Goal: Task Accomplishment & Management: Use online tool/utility

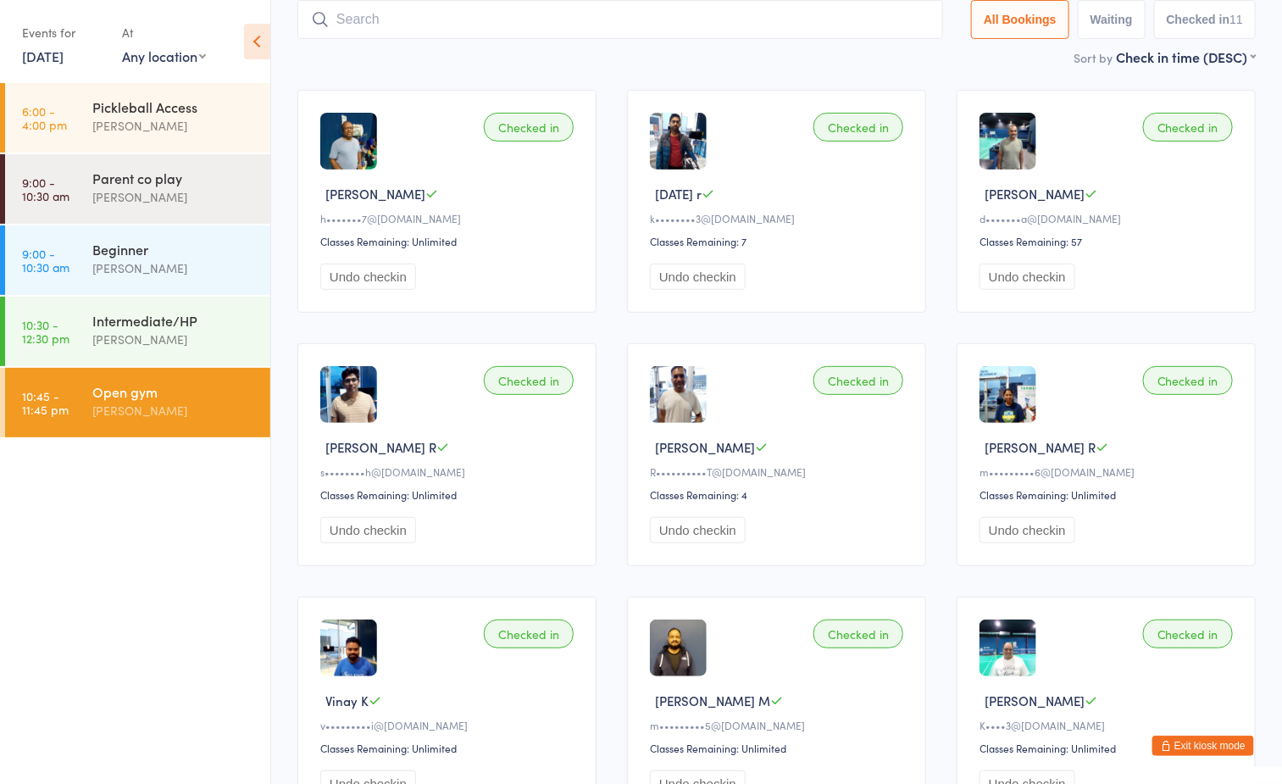
click at [203, 401] on div "[PERSON_NAME]" at bounding box center [174, 410] width 164 height 19
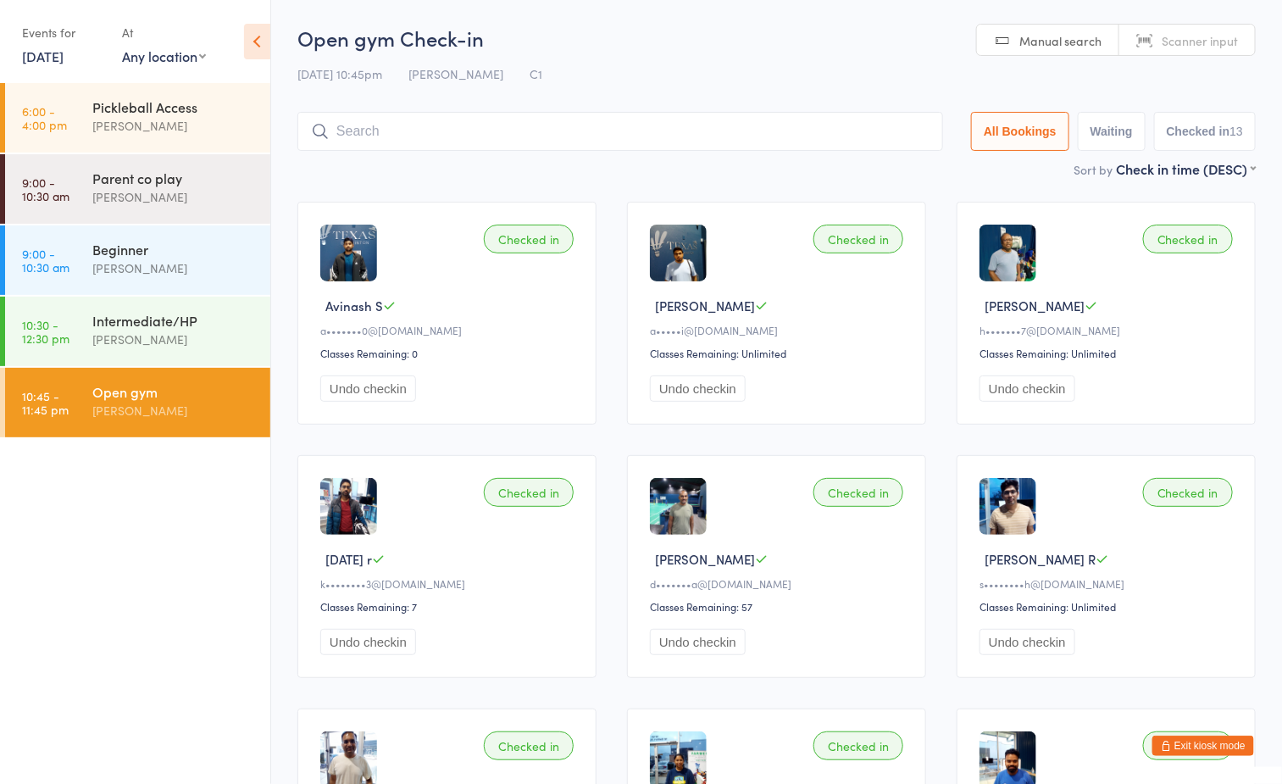
click at [565, 136] on input "search" at bounding box center [620, 131] width 646 height 39
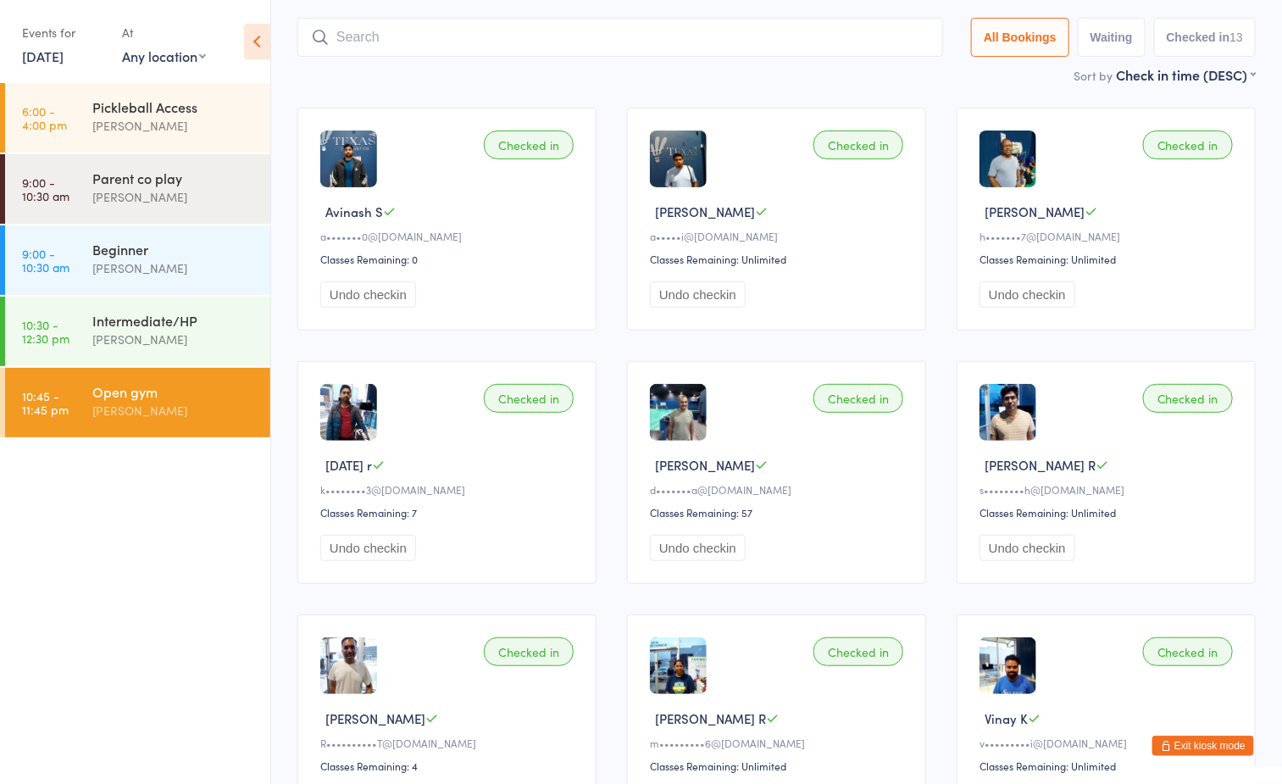
scroll to position [112, 0]
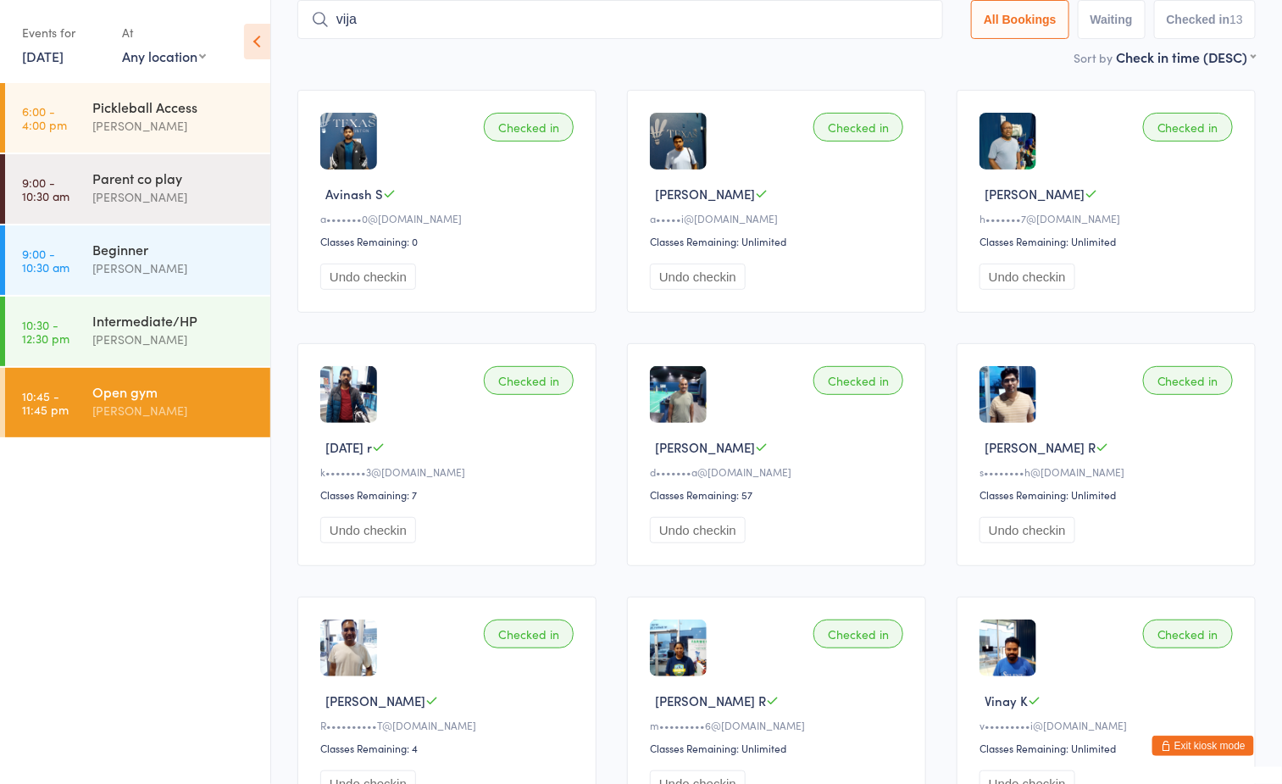
type input "vijay"
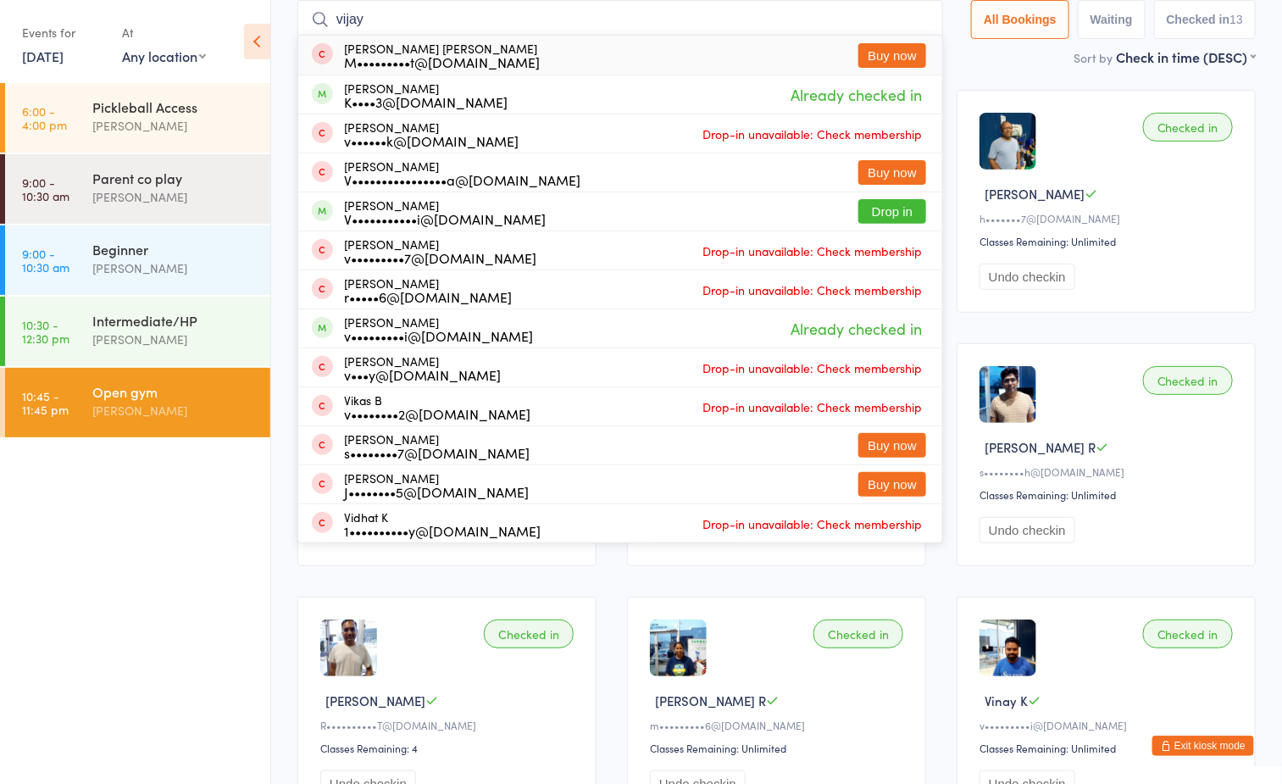
click at [910, 21] on input "vijay" at bounding box center [620, 19] width 646 height 39
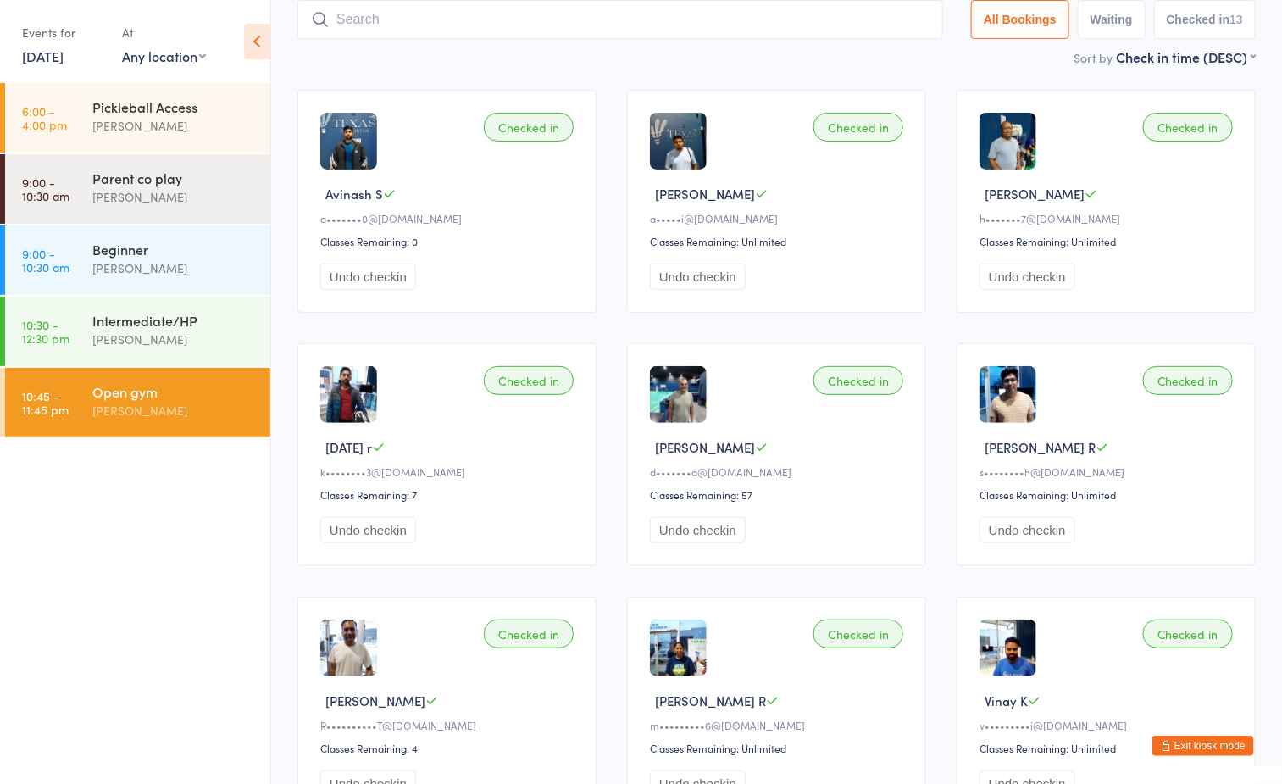
click at [521, 21] on input "search" at bounding box center [620, 19] width 646 height 39
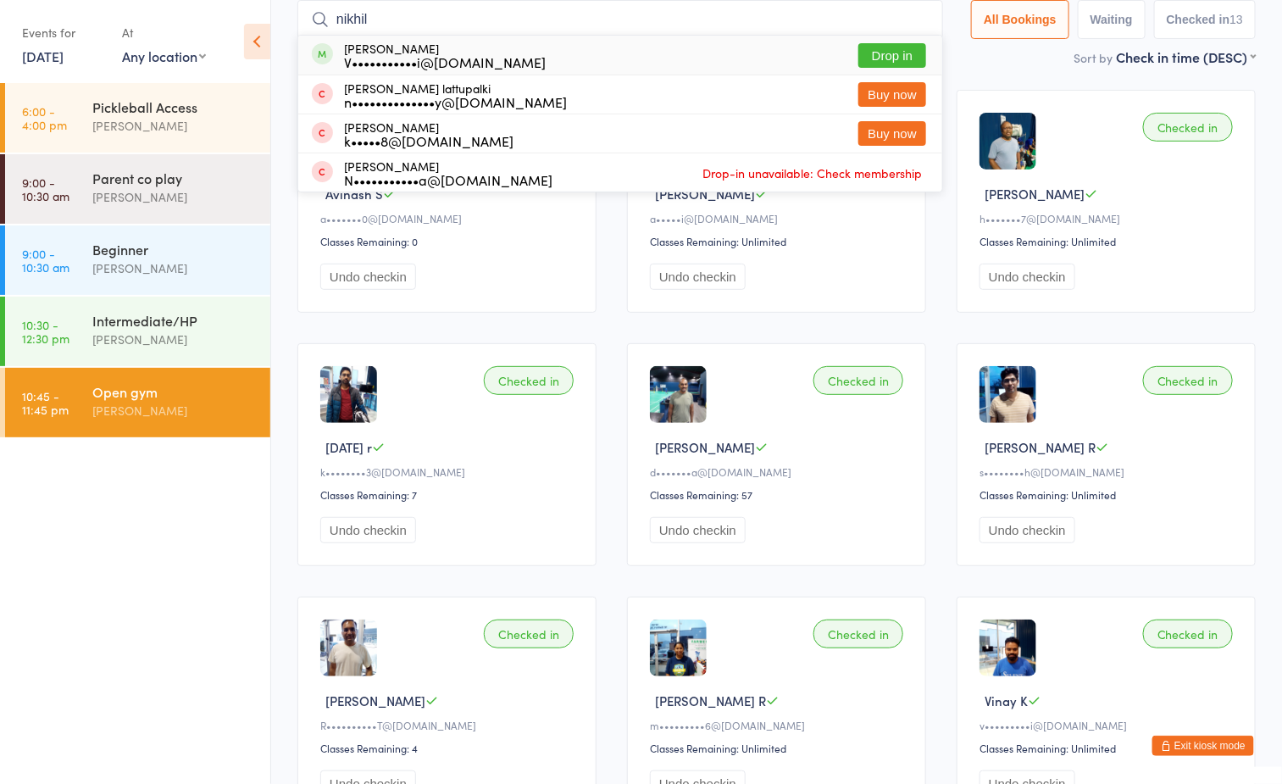
type input "nikhil"
click at [870, 54] on button "Drop in" at bounding box center [892, 55] width 68 height 25
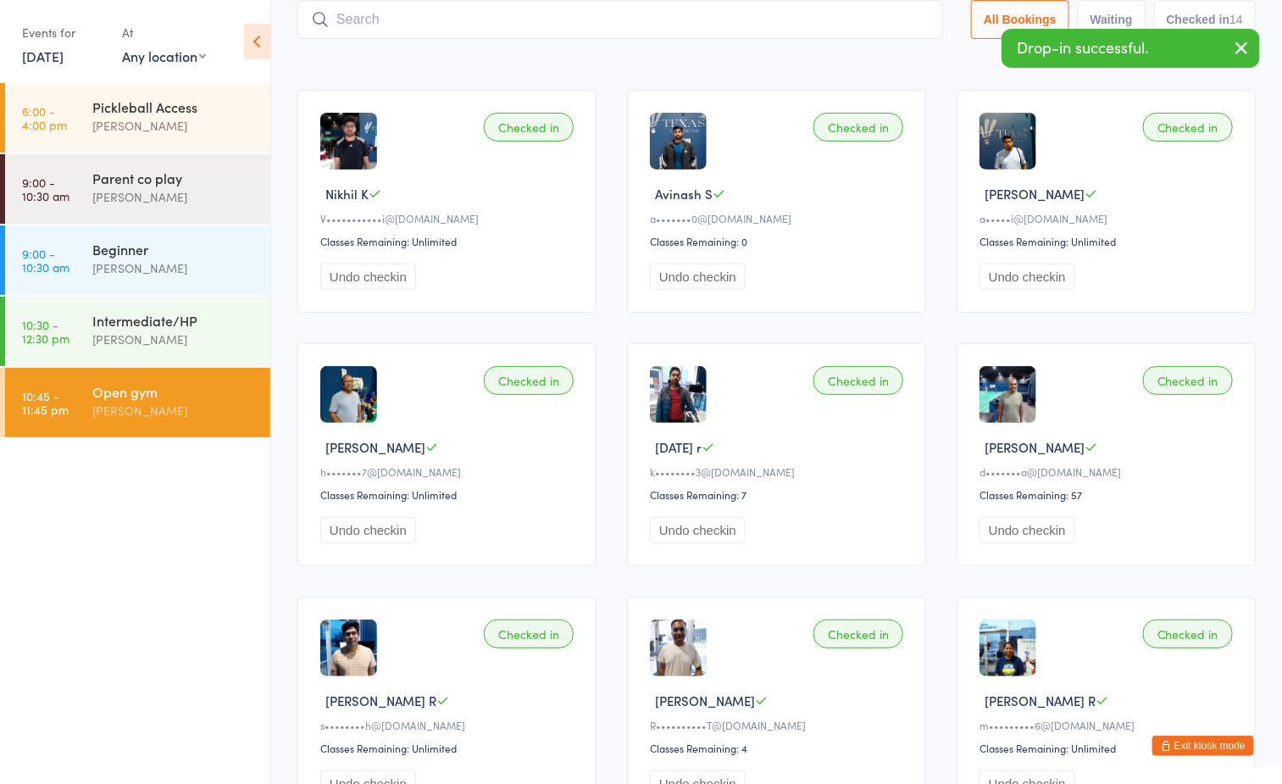
click at [633, 56] on div "Sort by Check in time (DESC) First name (ASC) First name (DESC) Last name (ASC)…" at bounding box center [776, 56] width 958 height 19
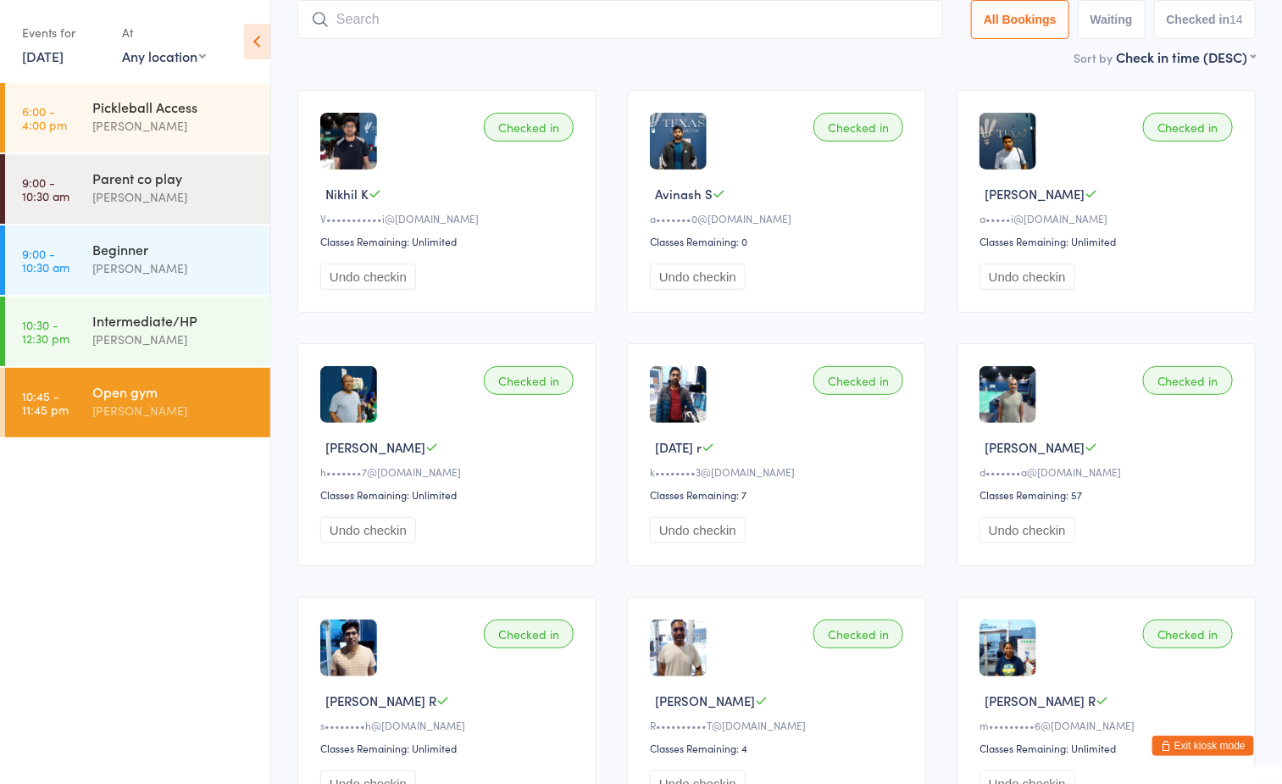
click at [585, 25] on input "search" at bounding box center [620, 19] width 646 height 39
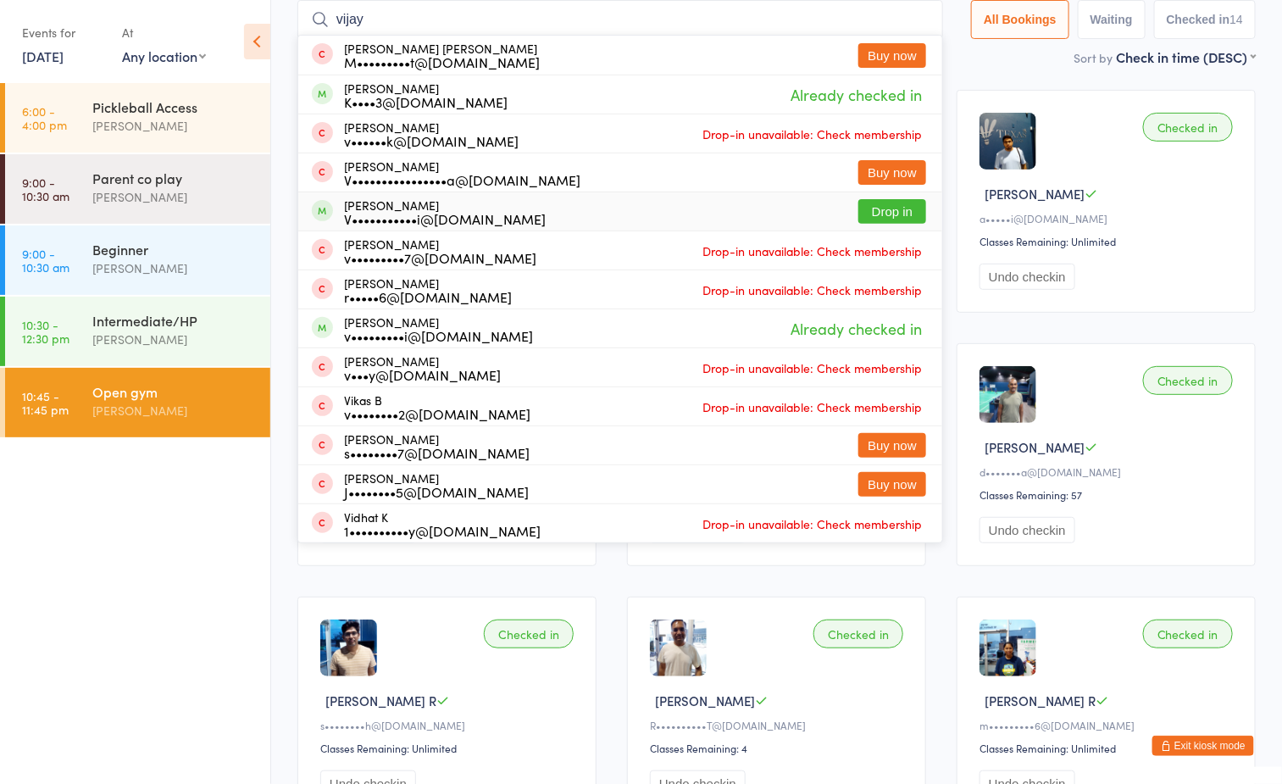
type input "vijay"
click at [858, 217] on button "Drop in" at bounding box center [892, 211] width 68 height 25
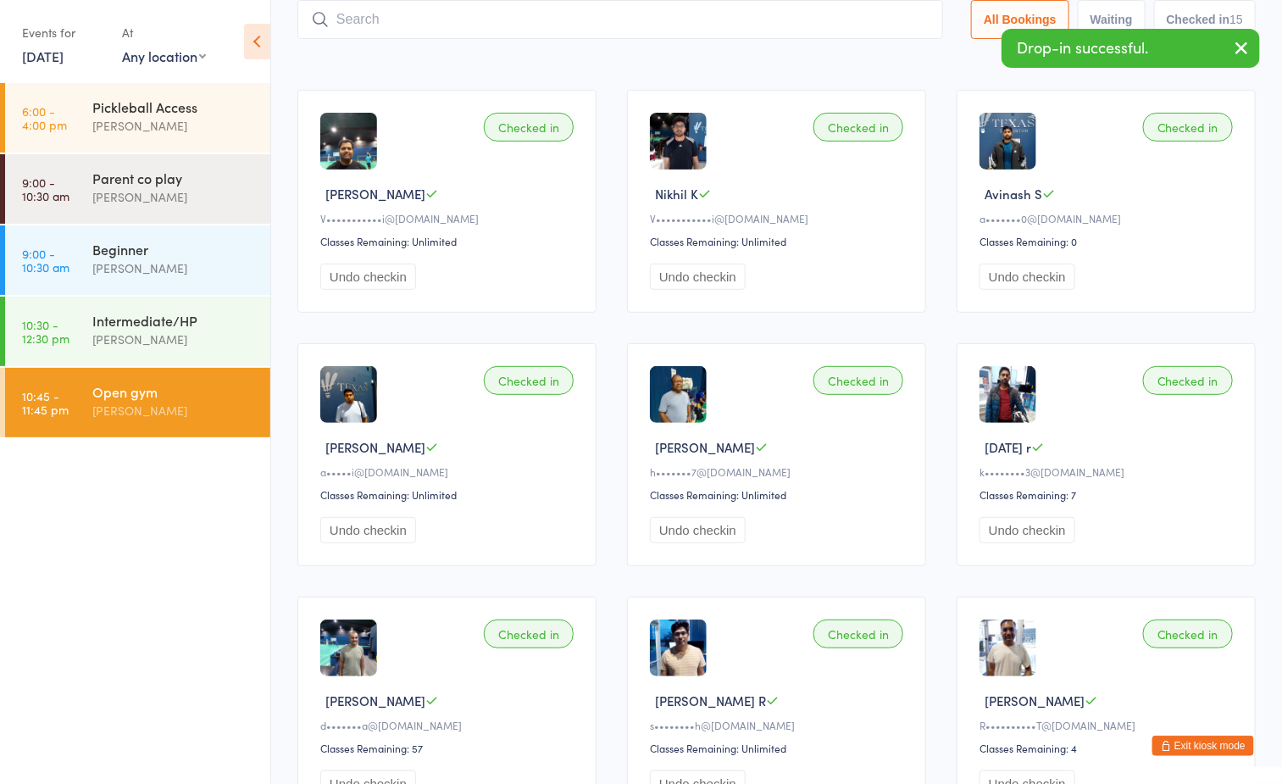
click at [191, 535] on ul "6:00 - 4:00 pm Pickleball Access [PERSON_NAME] 9:00 - 10:30 am Parent co play […" at bounding box center [135, 433] width 270 height 701
